Goal: Task Accomplishment & Management: Use online tool/utility

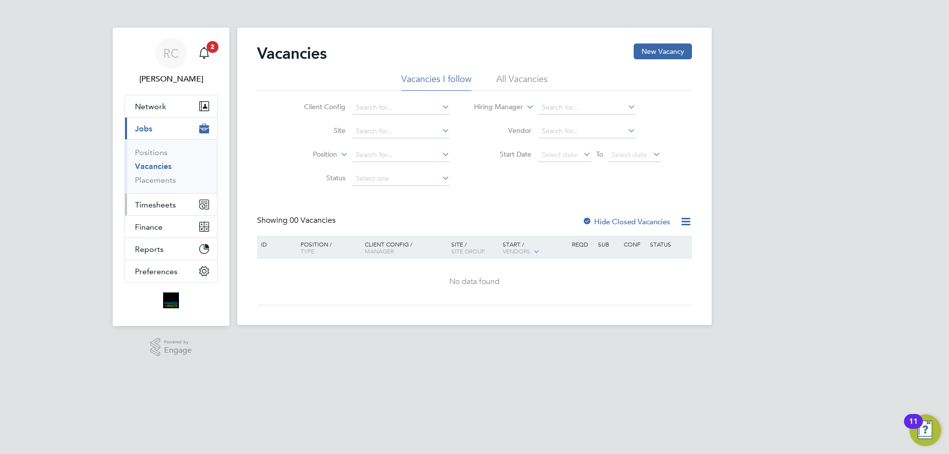
click at [167, 209] on span "Timesheets" at bounding box center [155, 204] width 41 height 9
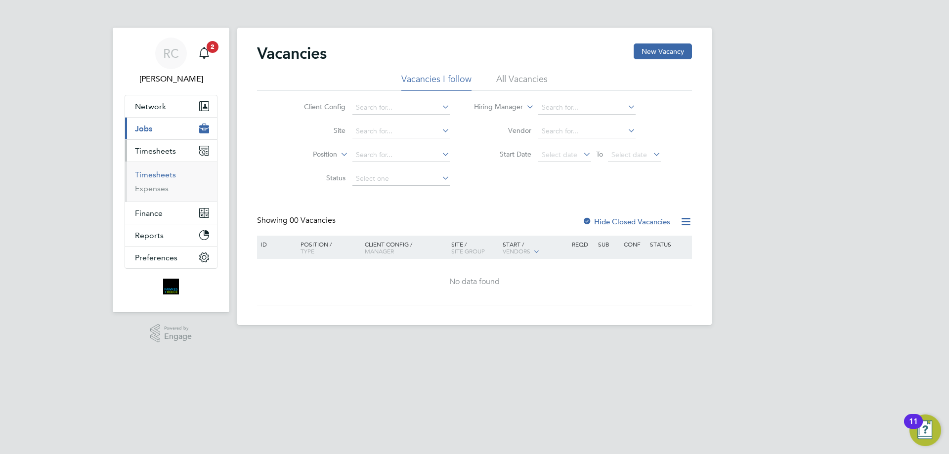
click at [150, 171] on link "Timesheets" at bounding box center [155, 174] width 41 height 9
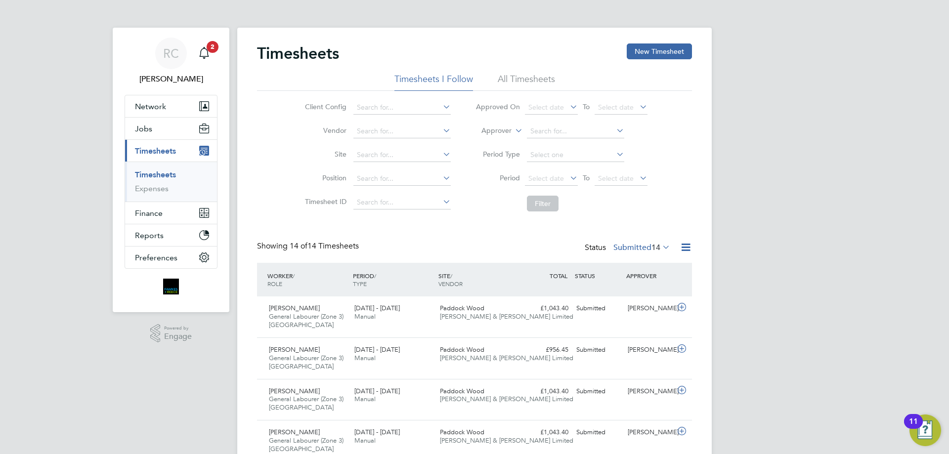
click at [519, 80] on li "All Timesheets" at bounding box center [526, 82] width 57 height 18
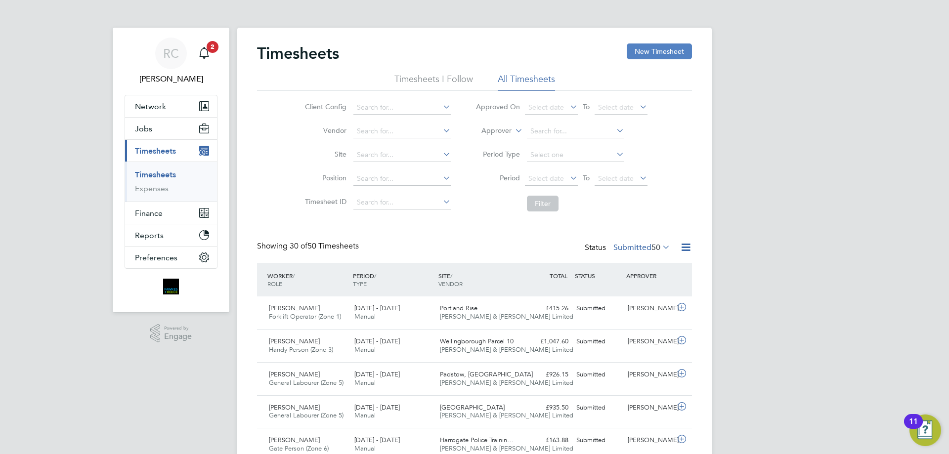
click at [665, 54] on button "New Timesheet" at bounding box center [659, 51] width 65 height 16
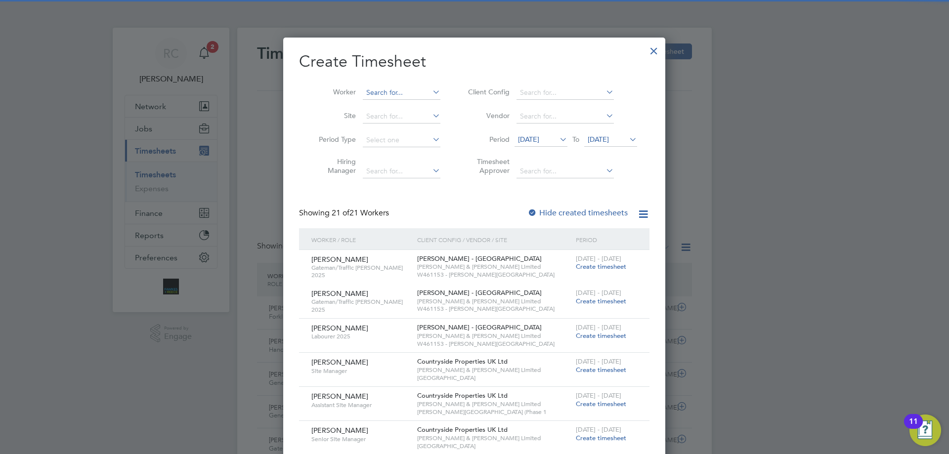
click at [396, 92] on input at bounding box center [402, 93] width 78 height 14
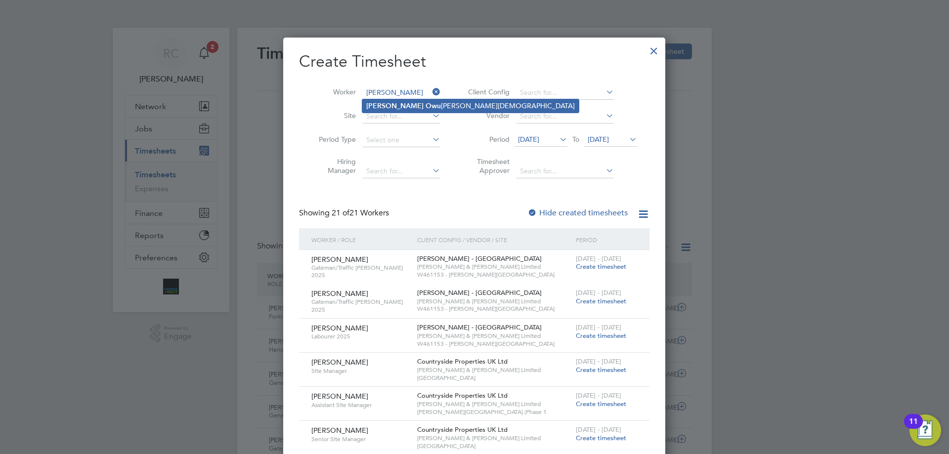
click at [417, 108] on li "Samuel Owu su Ansah" at bounding box center [470, 105] width 216 height 13
type input "Samuel Owusu Ansah"
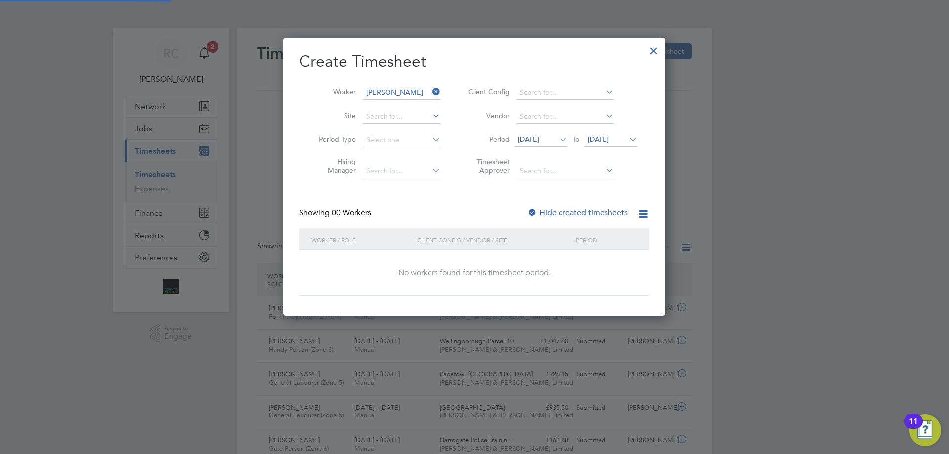
click at [538, 213] on label "Hide created timesheets" at bounding box center [577, 213] width 100 height 10
click at [604, 140] on span "20 Aug 2025" at bounding box center [598, 139] width 21 height 9
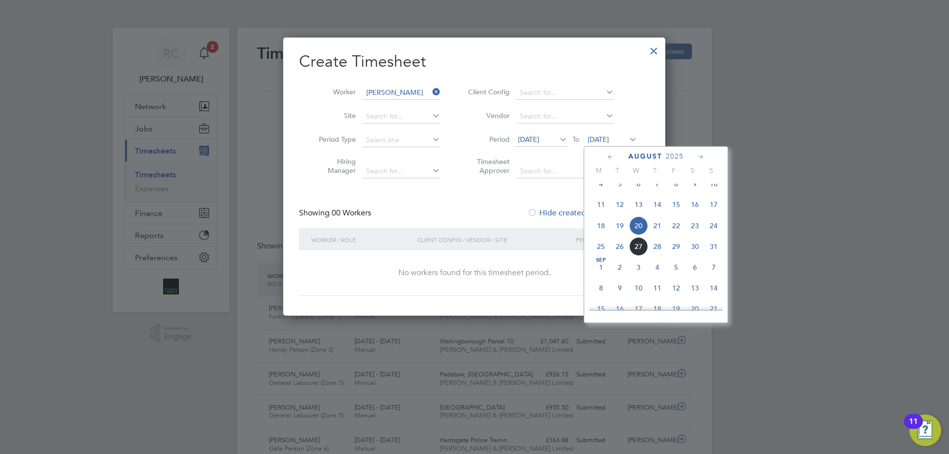
click at [712, 234] on span "24" at bounding box center [713, 225] width 19 height 19
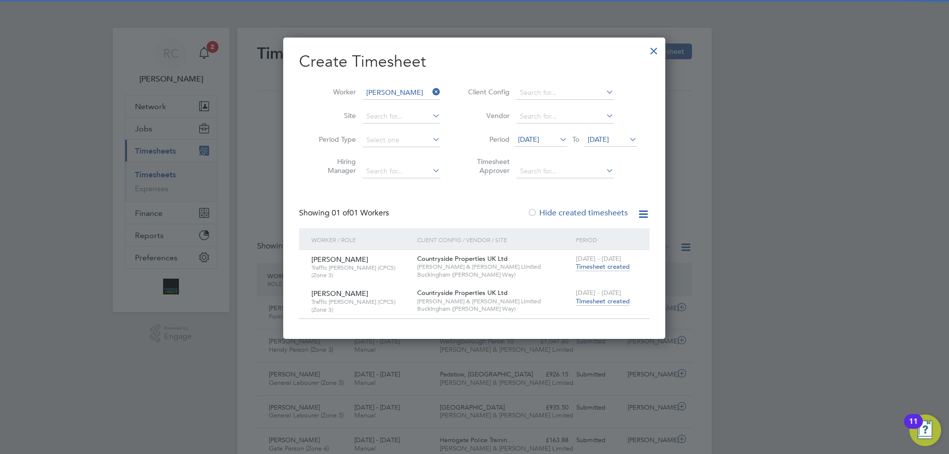
click at [613, 303] on span "Timesheet created" at bounding box center [603, 301] width 54 height 9
